Goal: Task Accomplishment & Management: Use online tool/utility

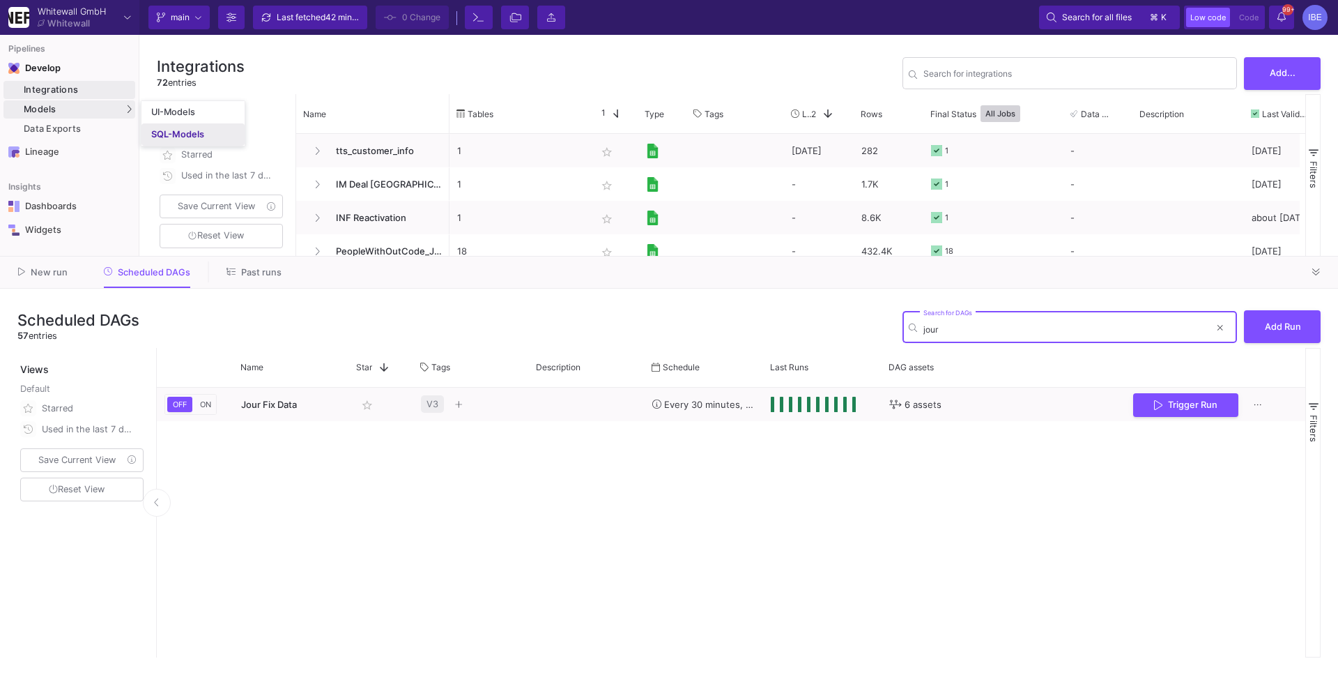
click at [151, 128] on link "SQL-Models" at bounding box center [192, 134] width 103 height 22
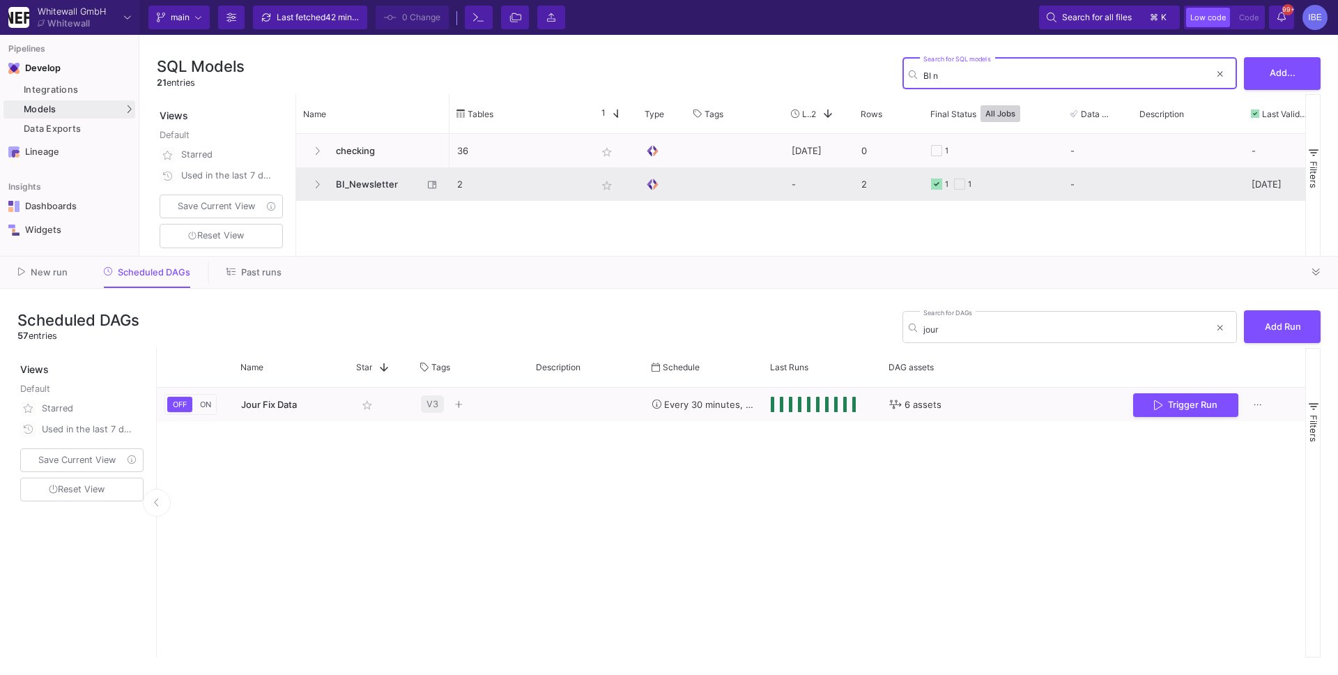
type input "BI n"
click at [378, 192] on span "BI_Newsletter" at bounding box center [375, 184] width 95 height 33
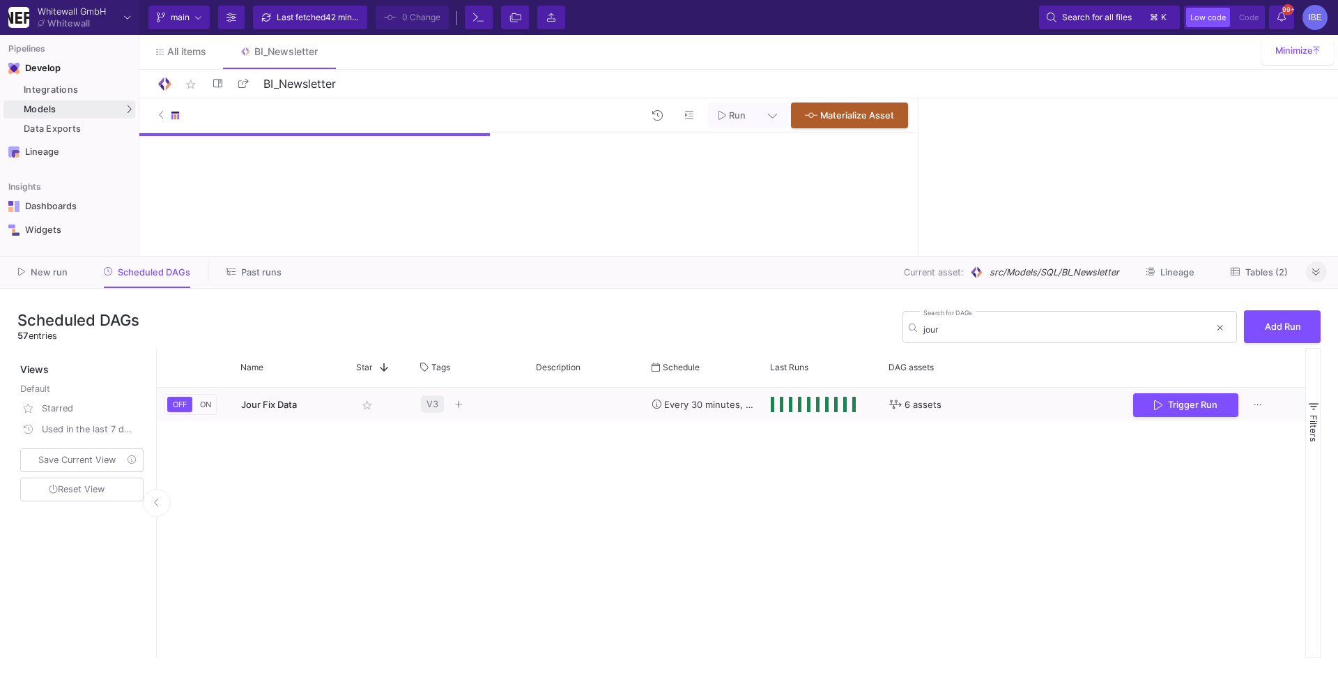
click at [1312, 271] on icon at bounding box center [1316, 272] width 8 height 9
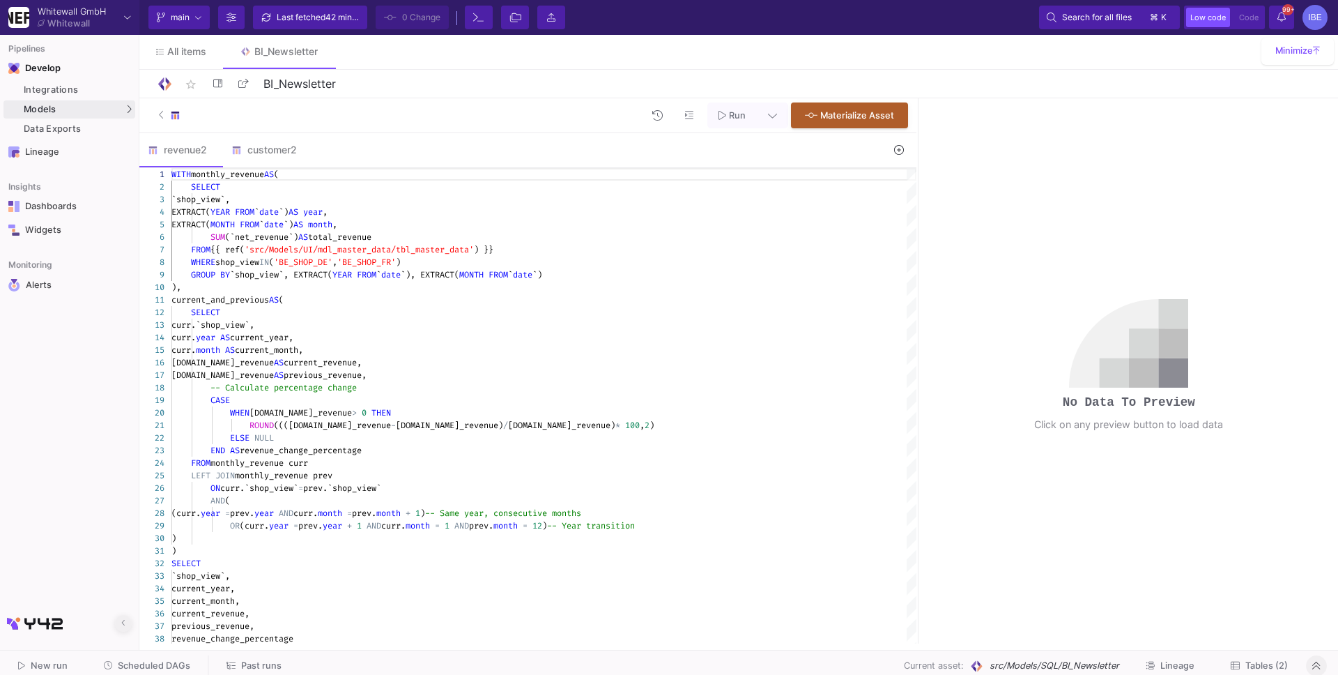
click at [121, 622] on icon at bounding box center [123, 622] width 4 height 9
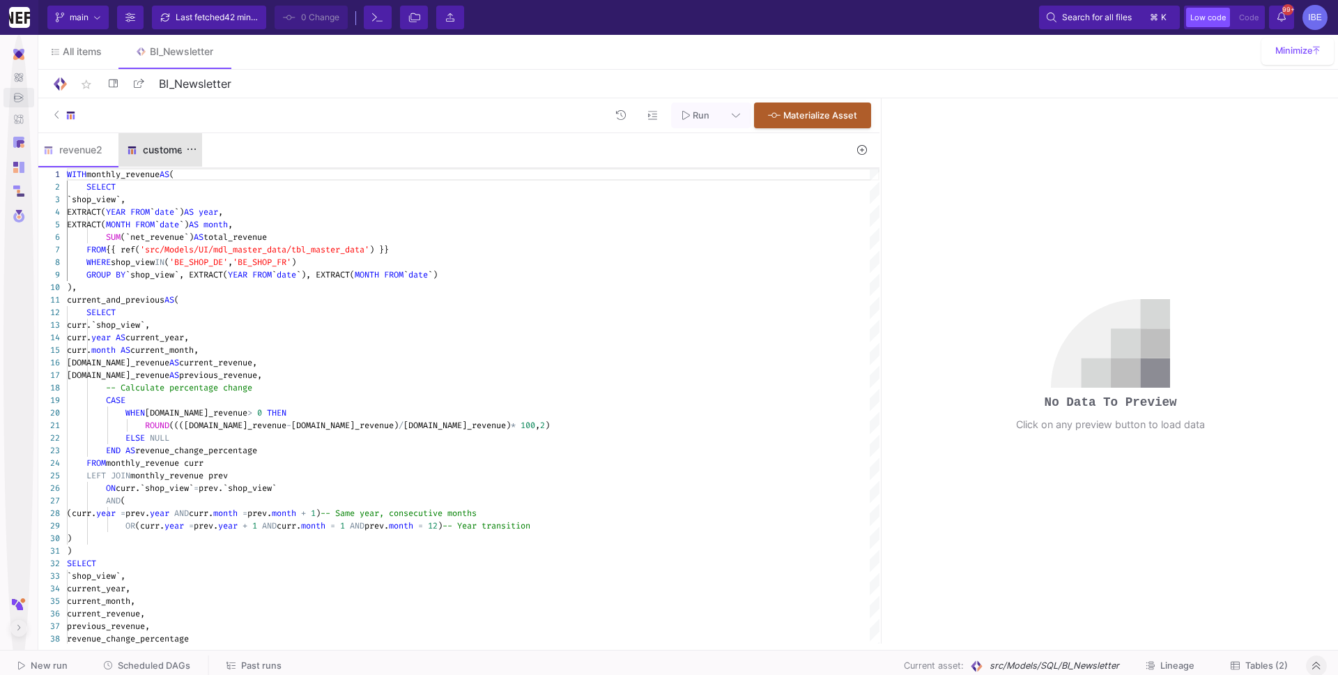
click at [166, 141] on div "customer2" at bounding box center [160, 149] width 84 height 33
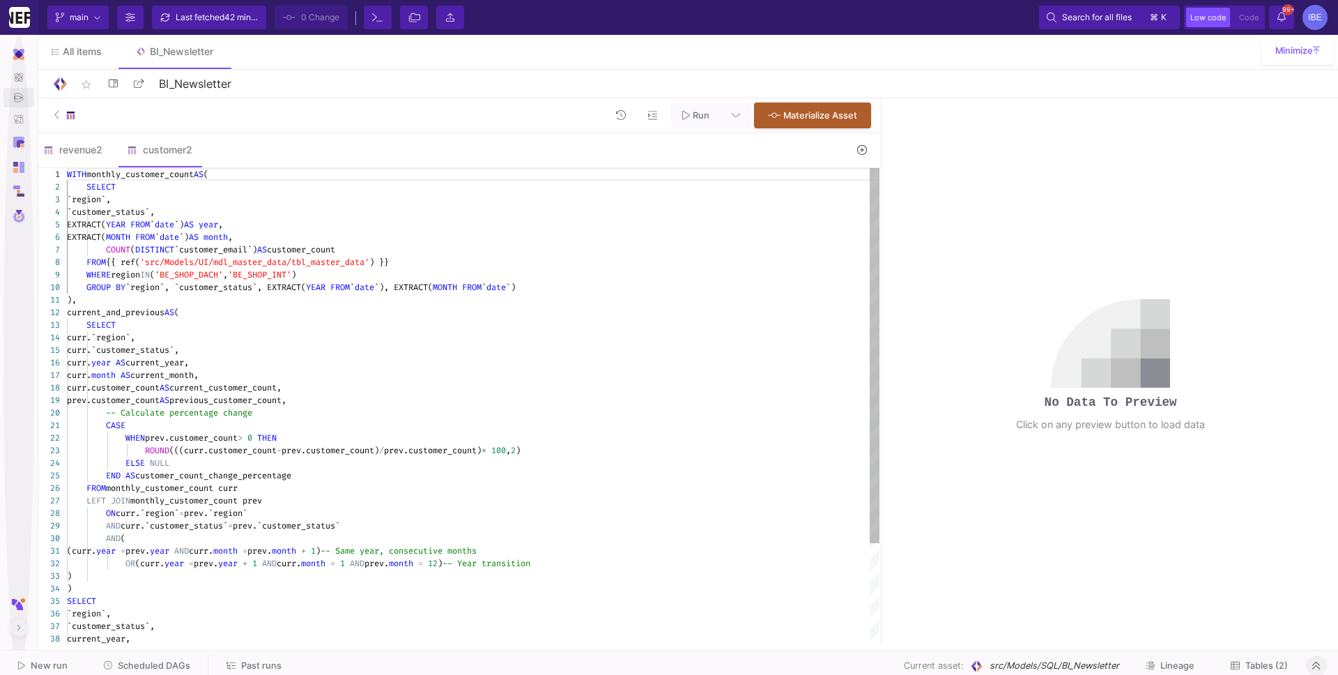
click at [226, 240] on div "1 2 3 4 5 6 7 8 9 10 11 12 13 14 15 16 17 18 19 20 21 22 23 24 25 26 27 28 29 3…" at bounding box center [457, 405] width 845 height 475
type textarea "WITH monthly_customer_count AS ( SELECT `region`, `customer_status`, EXTRACT(YE…"
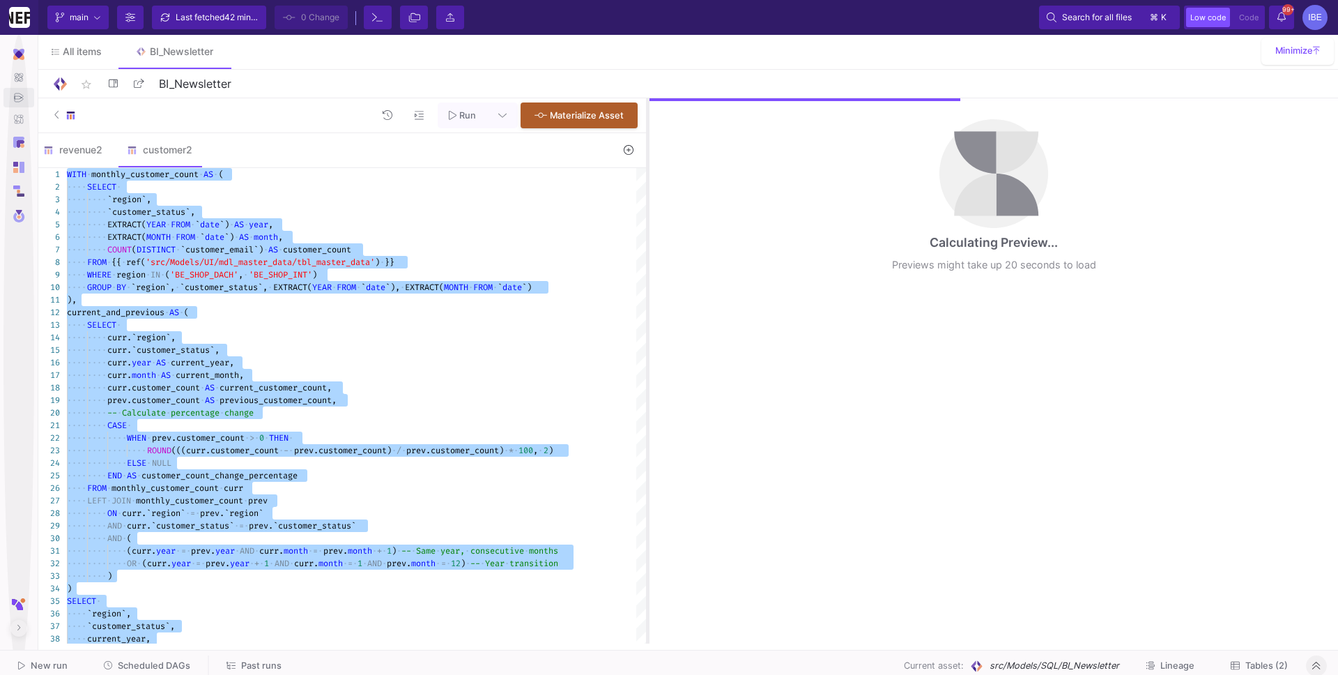
drag, startPoint x: 882, startPoint y: 220, endPoint x: 619, endPoint y: 222, distance: 262.0
click at [646, 222] on div at bounding box center [647, 370] width 3 height 545
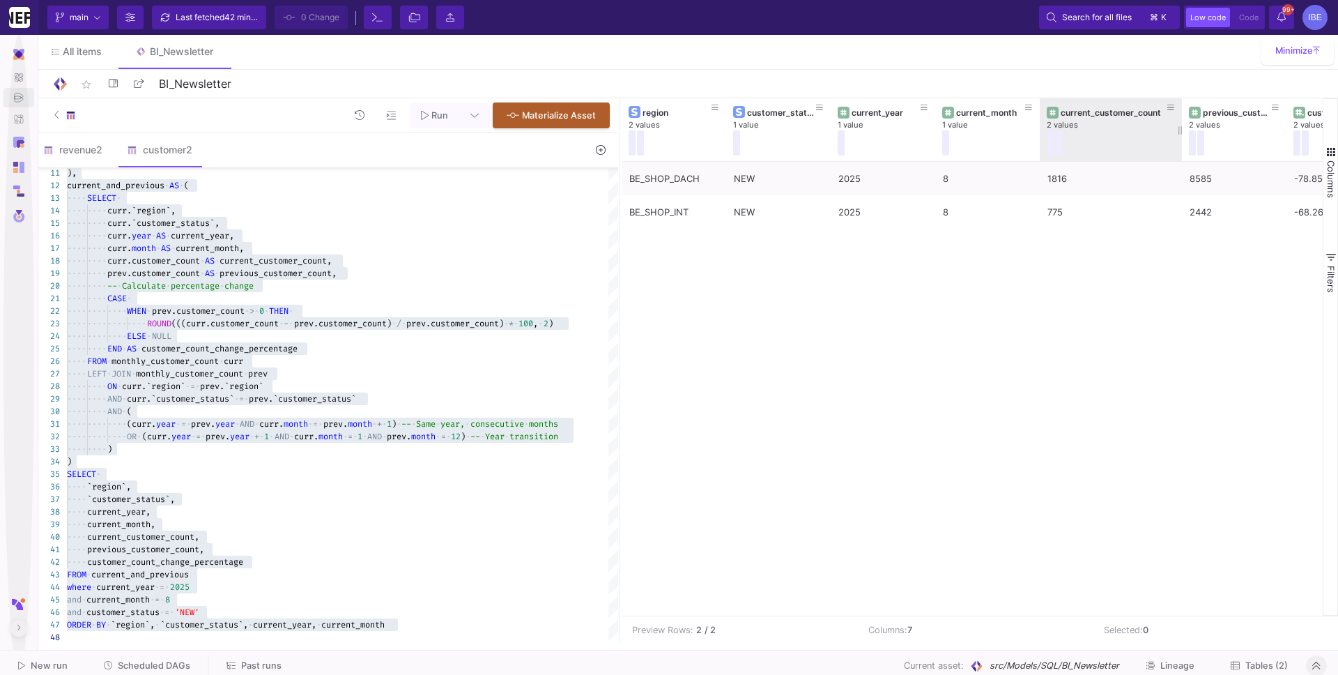
drag, startPoint x: 1143, startPoint y: 123, endPoint x: 1180, endPoint y: 117, distance: 38.0
click at [1180, 117] on div at bounding box center [1182, 129] width 6 height 63
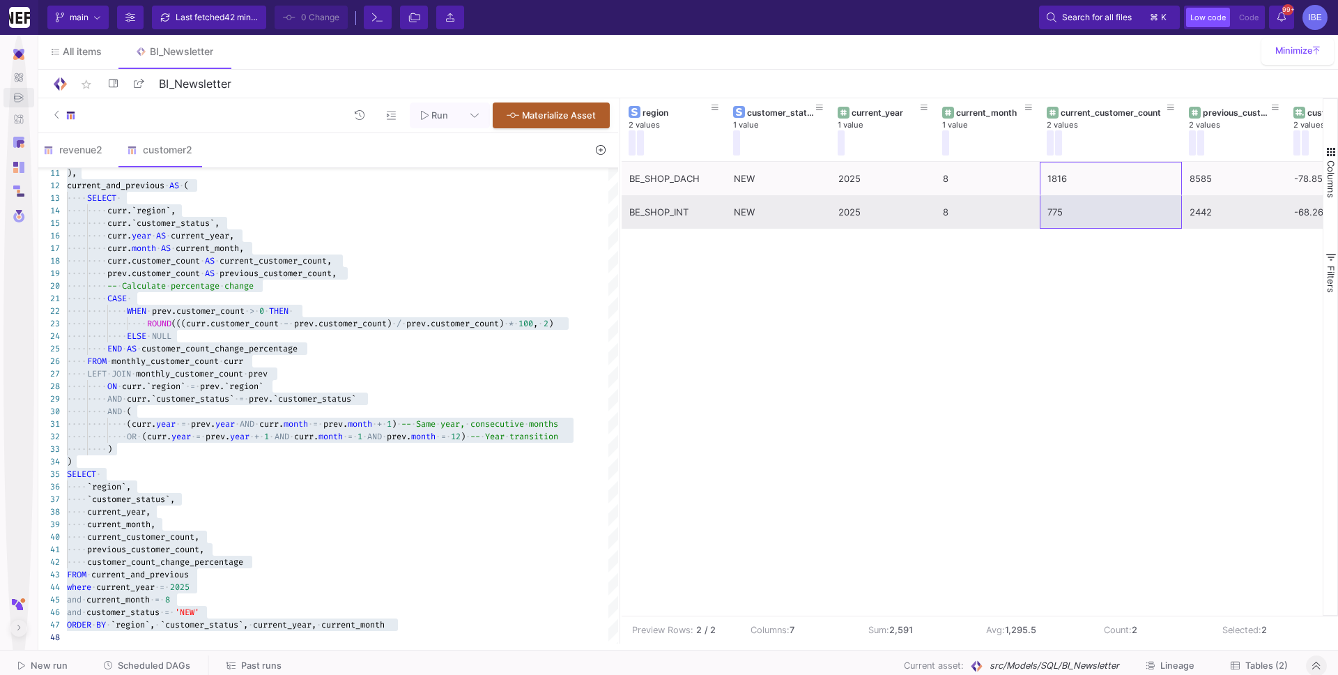
drag, startPoint x: 1084, startPoint y: 187, endPoint x: 1084, endPoint y: 215, distance: 28.6
click at [1084, 215] on div "BE_SHOP_DACH NEW 2025 8 1816 8585 -78.85 BE_SHOP_INT NEW 2025 8 775 2442 -68.26" at bounding box center [1006, 195] width 769 height 67
